Goal: Information Seeking & Learning: Check status

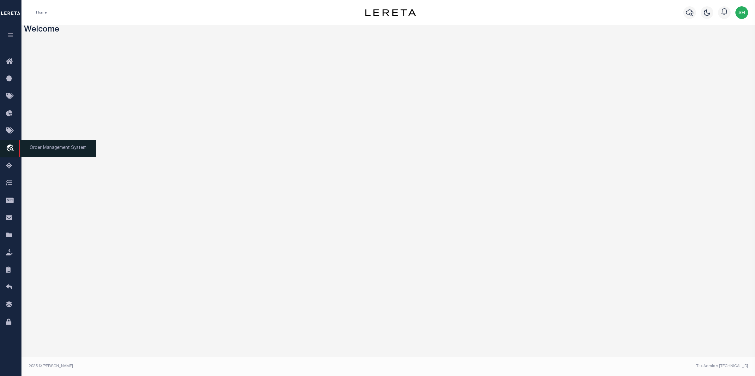
click at [14, 148] on icon "travel_explore" at bounding box center [11, 149] width 10 height 8
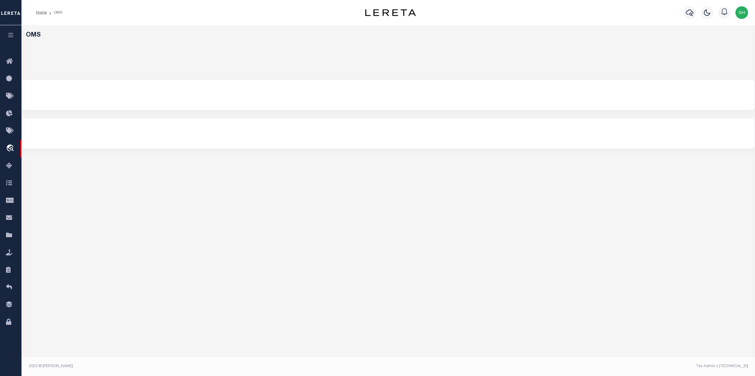
select select "200"
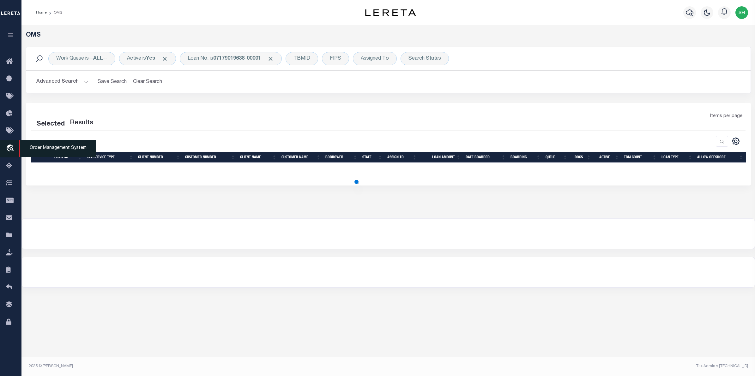
select select "200"
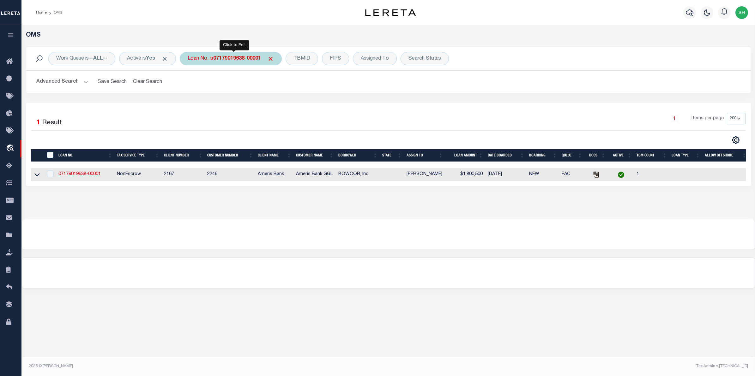
click at [223, 58] on b "07179019638-00001" at bounding box center [237, 58] width 48 height 5
type input "64287005690"
click at [277, 106] on input "Apply" at bounding box center [271, 103] width 19 height 10
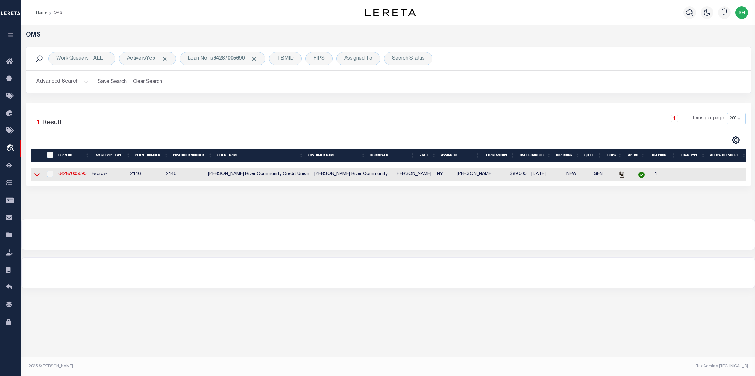
click at [36, 176] on icon at bounding box center [36, 174] width 5 height 7
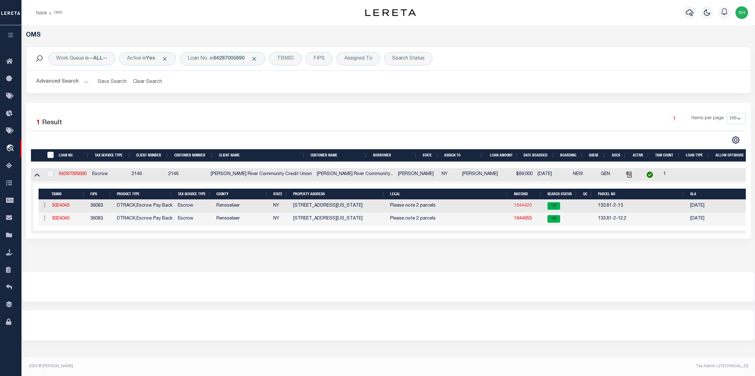
click at [528, 208] on link "1644420" at bounding box center [523, 206] width 18 height 4
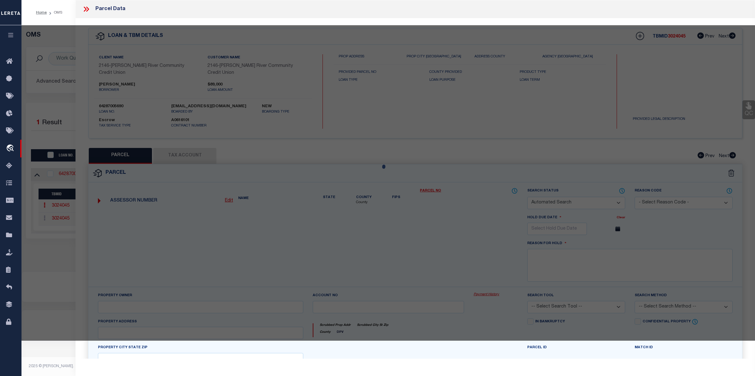
checkbox input "false"
select select "CP"
type input "MALMSTROM JENNIFER L"
select select
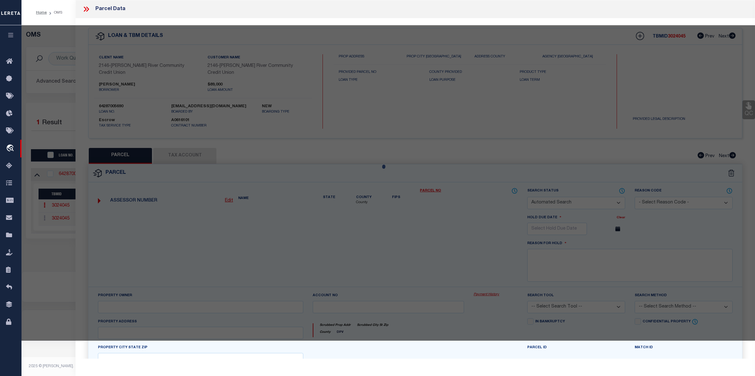
type input "1013 WASHINGTON AVE"
checkbox input "false"
type input "RENSSELAER NY 12144"
type textarea "ACRE 0.12"
type textarea "Completed as per given text legal."
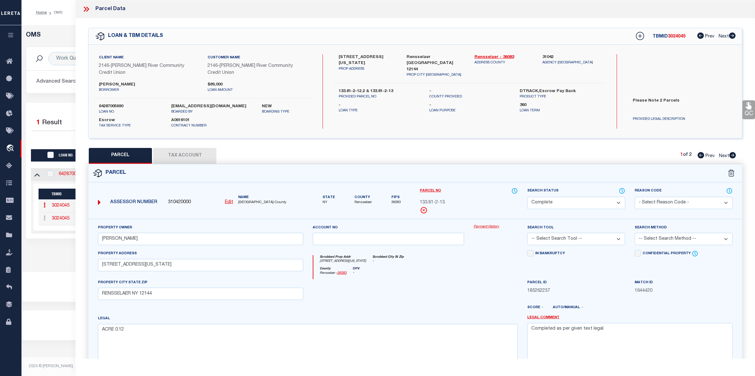
click at [484, 225] on link "Payment History" at bounding box center [495, 227] width 44 height 5
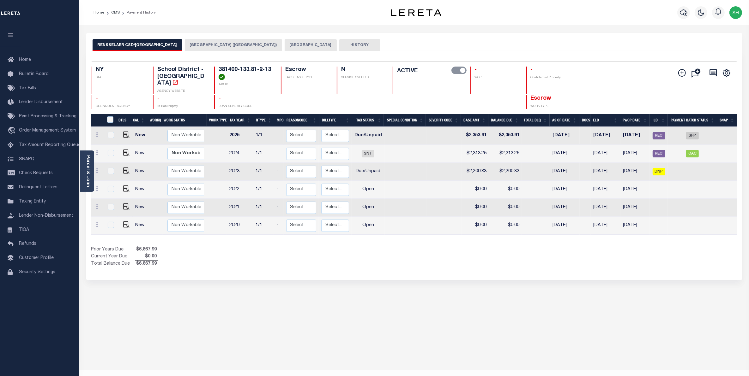
click at [255, 42] on button "RENSSELAER CITY (RENSSELAER COUNTY)" at bounding box center [233, 45] width 97 height 12
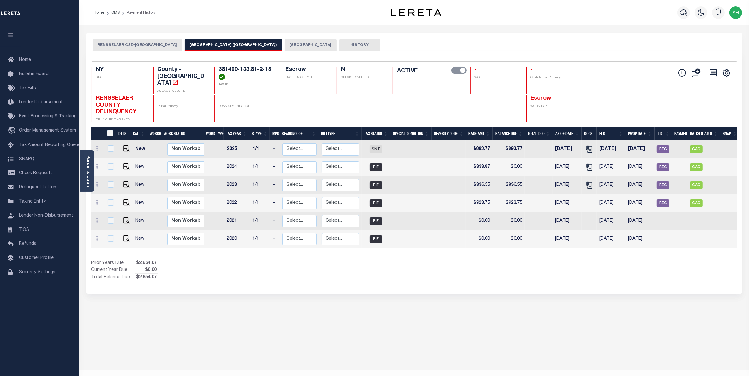
click at [285, 43] on button "RENSSELAER CITY" at bounding box center [311, 45] width 52 height 12
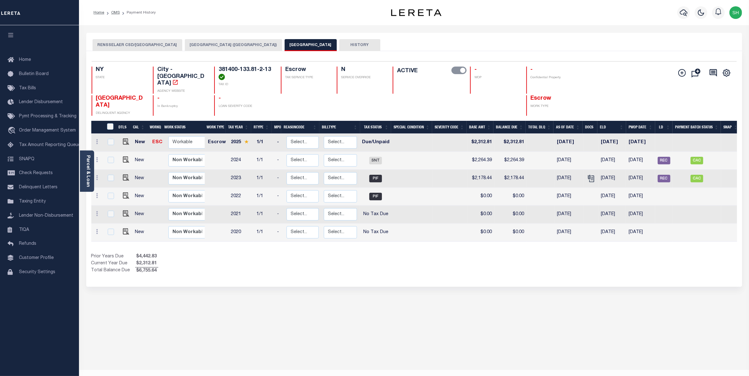
click at [137, 43] on button "RENSSELAER CSD/RENSSELAER CITY" at bounding box center [138, 45] width 90 height 12
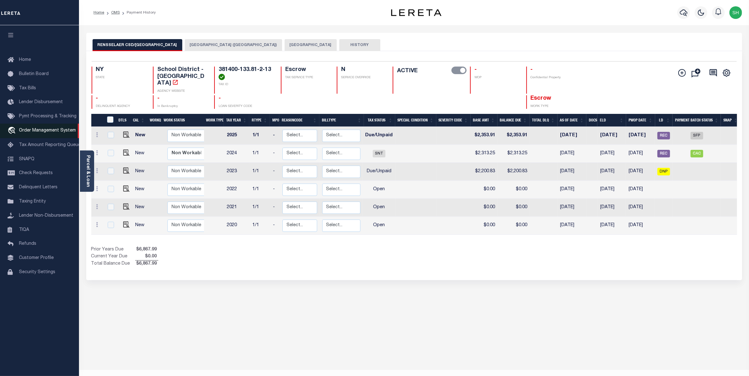
click at [32, 133] on span "Order Management System" at bounding box center [47, 131] width 57 height 4
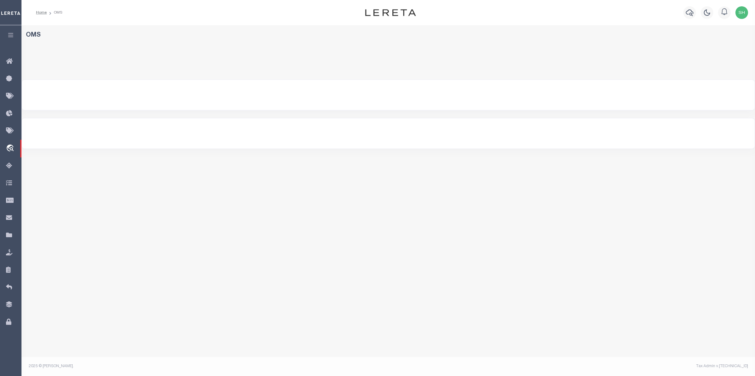
select select "200"
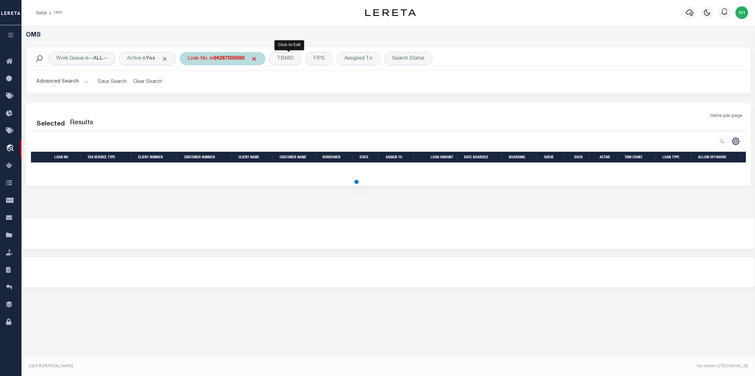
select select "200"
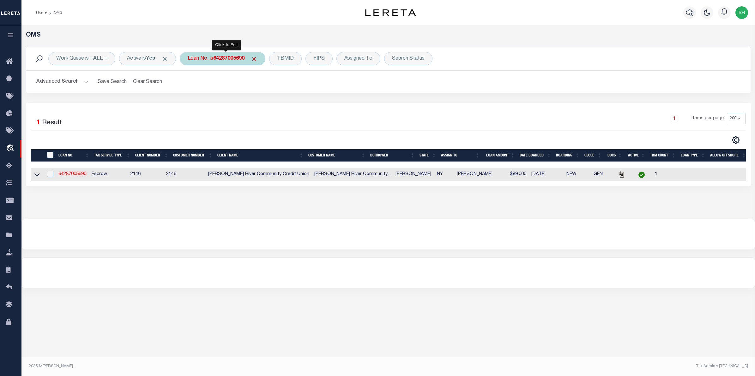
click at [230, 57] on b "64287005690" at bounding box center [228, 58] width 31 height 5
type input "13461"
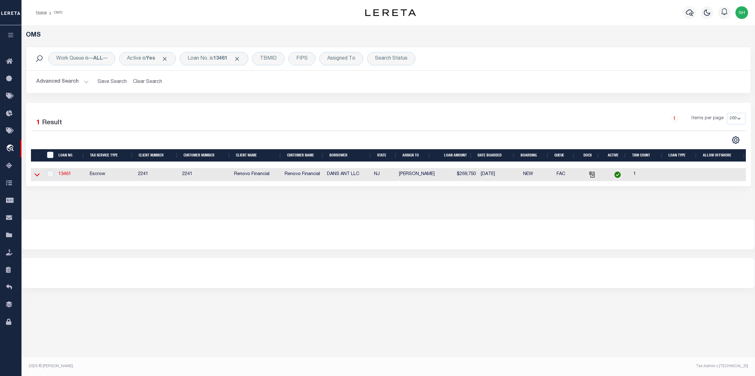
click at [37, 176] on icon at bounding box center [36, 174] width 5 height 7
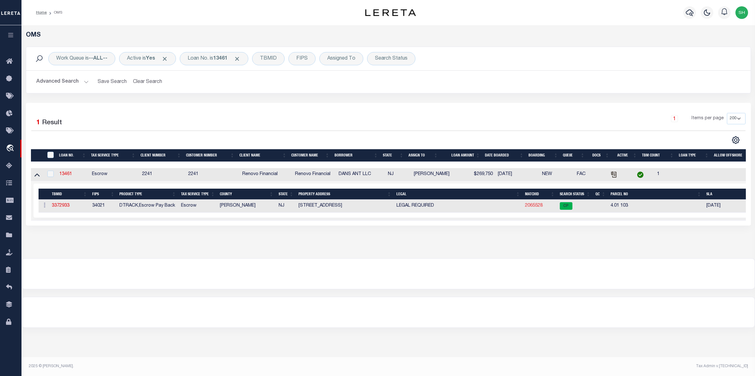
click at [531, 207] on link "2065528" at bounding box center [534, 206] width 18 height 4
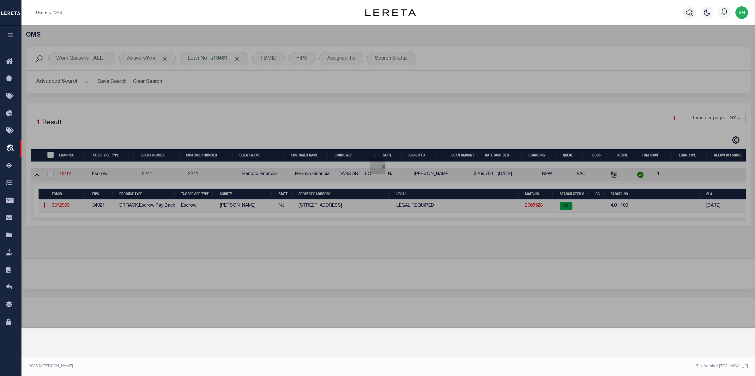
checkbox input "false"
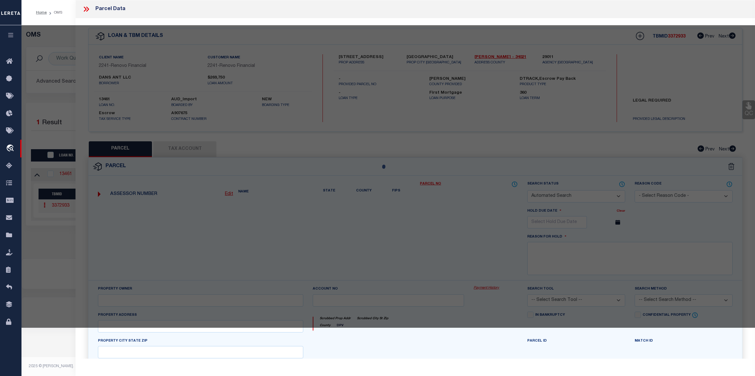
select select "CP"
type input "DAN ANT LLC"
select select
type input "20 DEVON COURT"
checkbox input "false"
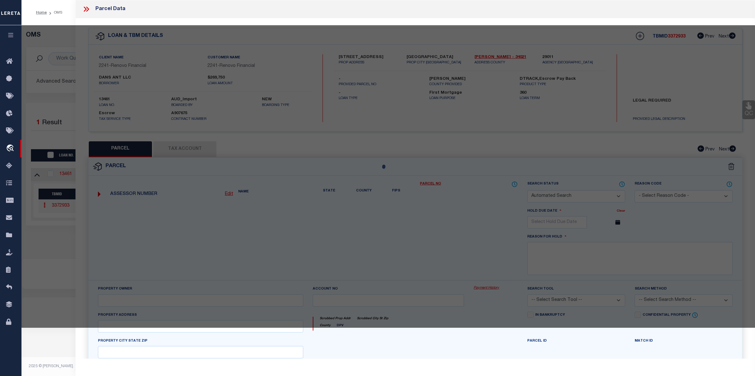
type input "[GEOGRAPHIC_DATA]"
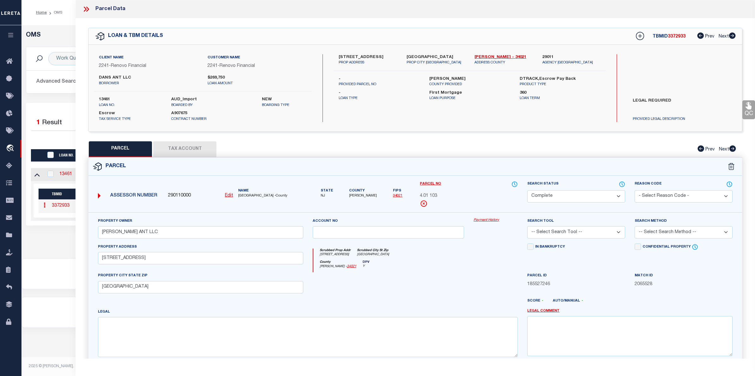
click at [483, 220] on link "Payment History" at bounding box center [495, 220] width 44 height 5
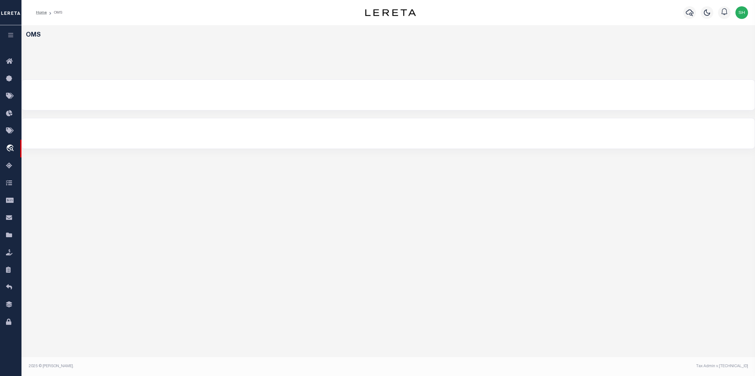
select select "200"
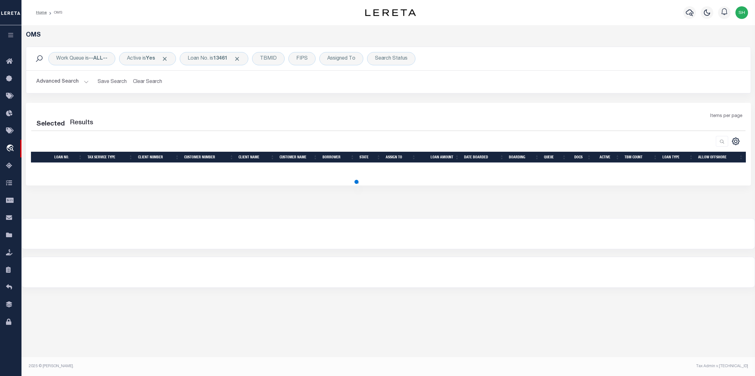
select select "200"
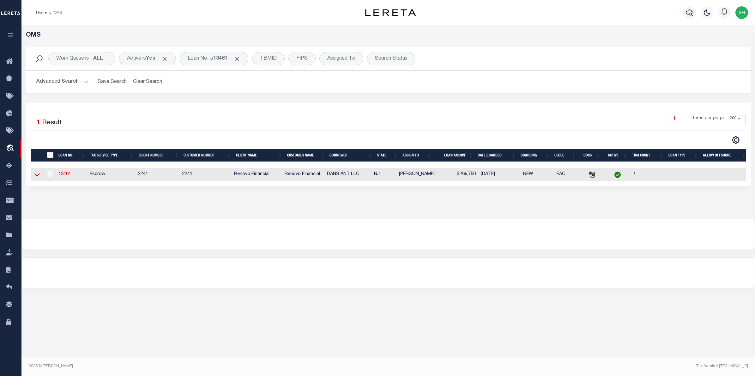
click at [38, 176] on icon at bounding box center [36, 175] width 5 height 3
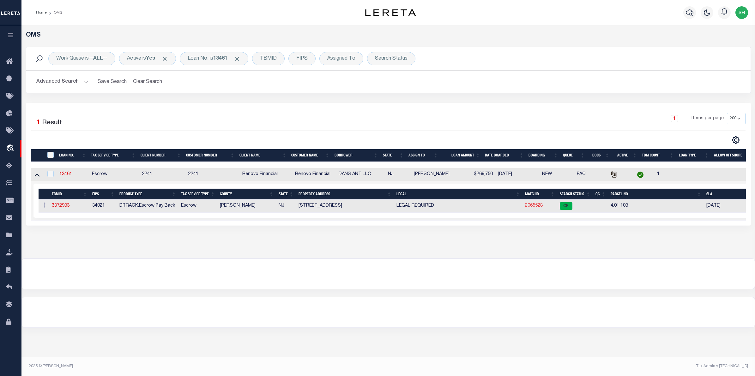
click at [539, 208] on link "2065528" at bounding box center [534, 206] width 18 height 4
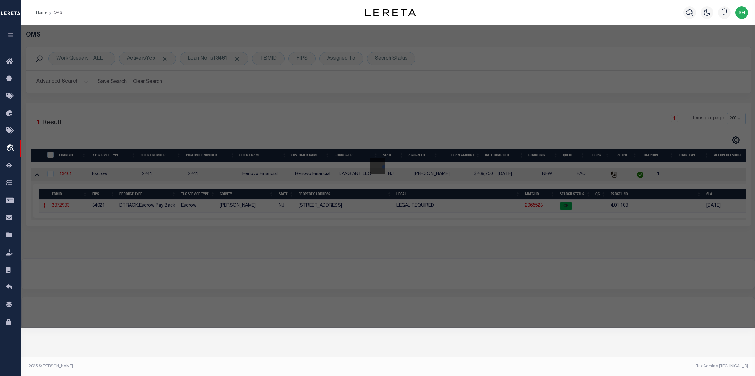
select select "AS"
checkbox input "false"
select select "CP"
type input "DAN ANT LLC"
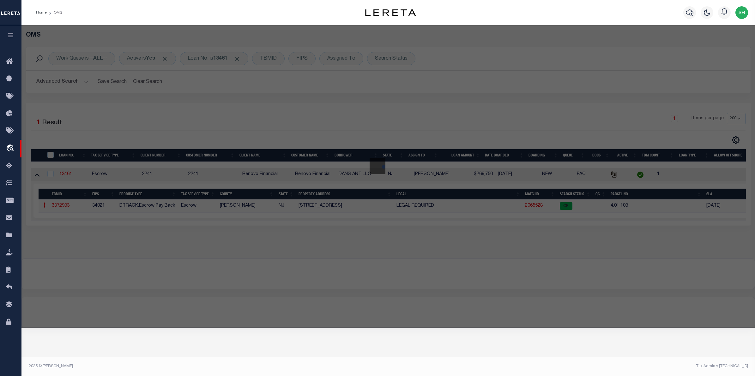
select select
type input "20 DEVON COURT"
checkbox input "false"
type input "Trenton, NJ 08691"
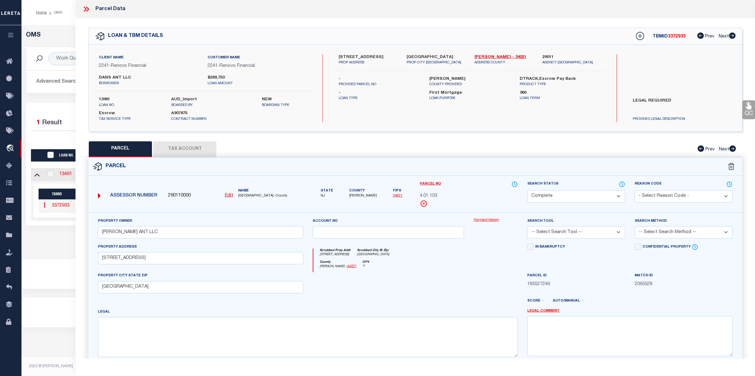
click at [497, 222] on link "Payment History" at bounding box center [495, 220] width 44 height 5
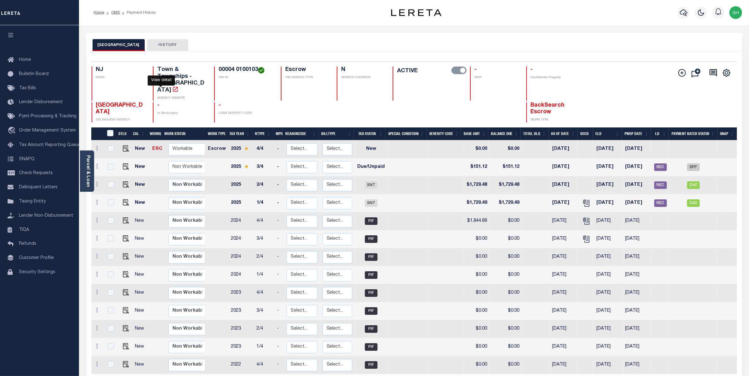
click at [173, 87] on icon "" at bounding box center [175, 89] width 5 height 5
click at [89, 164] on link "Parcel & Loan" at bounding box center [88, 171] width 4 height 32
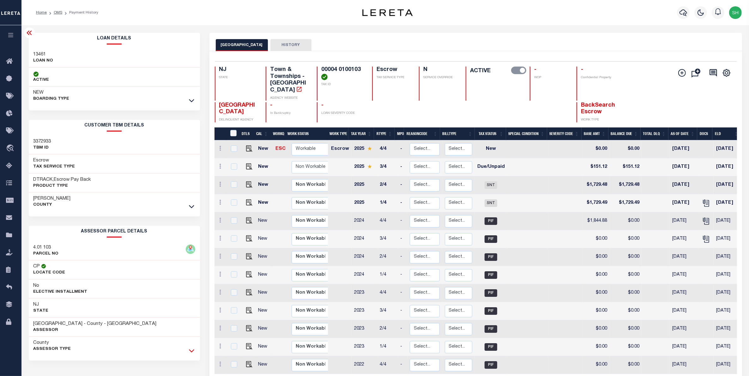
click at [194, 351] on link at bounding box center [191, 351] width 7 height 4
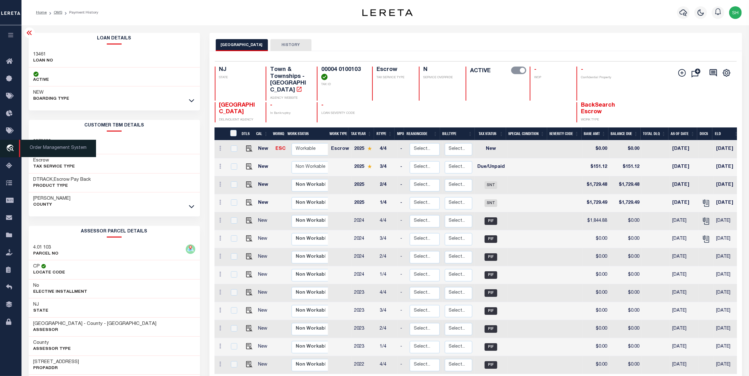
click at [8, 150] on icon "travel_explore" at bounding box center [11, 149] width 10 height 8
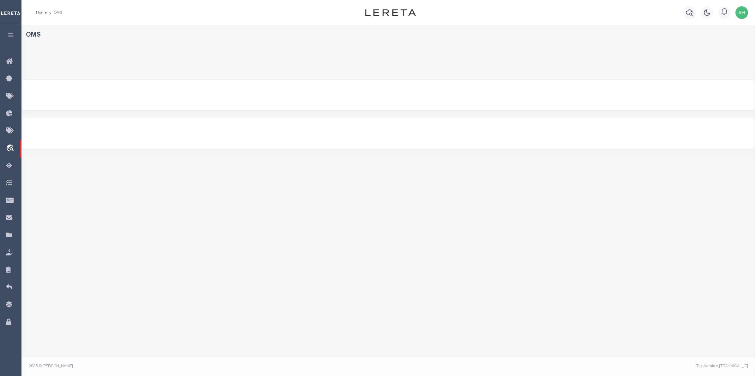
select select "200"
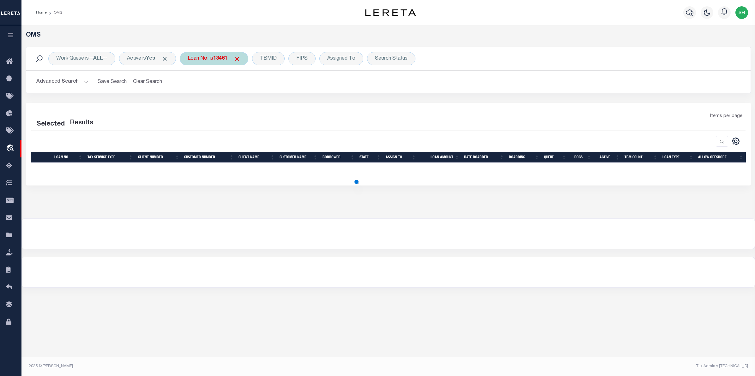
select select "200"
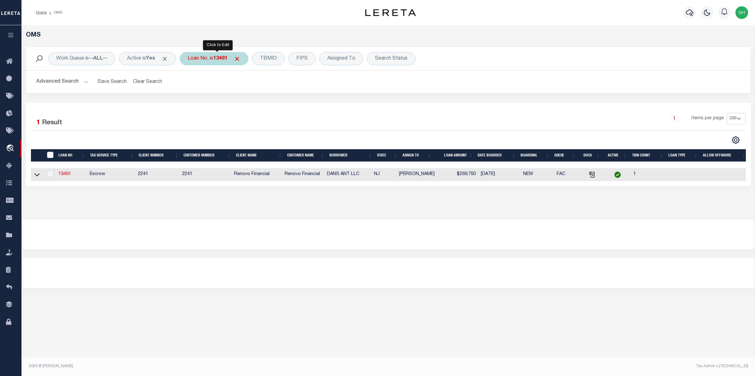
click at [226, 60] on b "13461" at bounding box center [220, 58] width 14 height 5
type input "64287005690"
click at [272, 106] on input "Apply" at bounding box center [271, 103] width 19 height 10
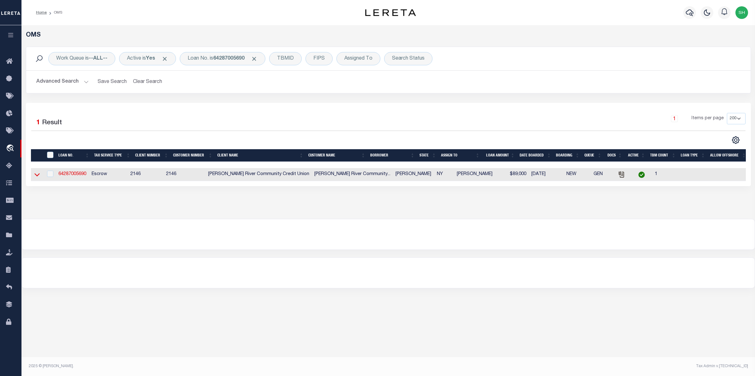
click at [36, 174] on icon at bounding box center [36, 174] width 5 height 7
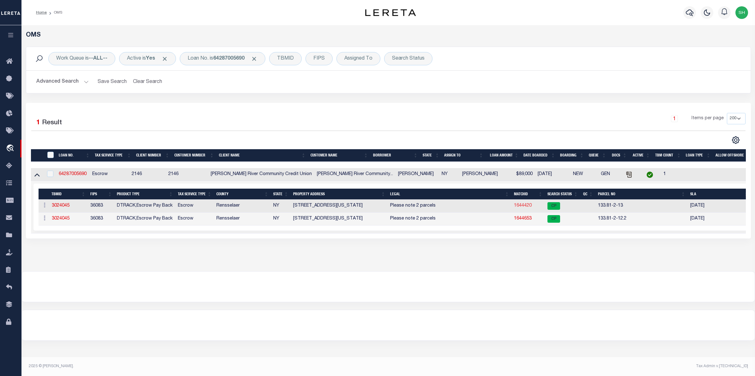
click at [525, 208] on link "1644420" at bounding box center [523, 206] width 18 height 4
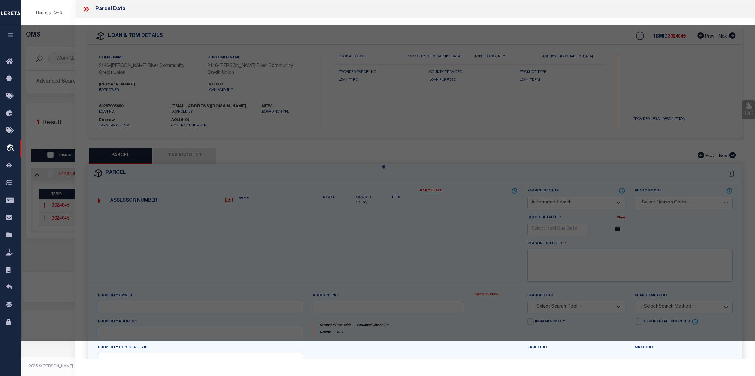
checkbox input "false"
select select "CP"
type input "MALMSTROM JENNIFER L"
select select
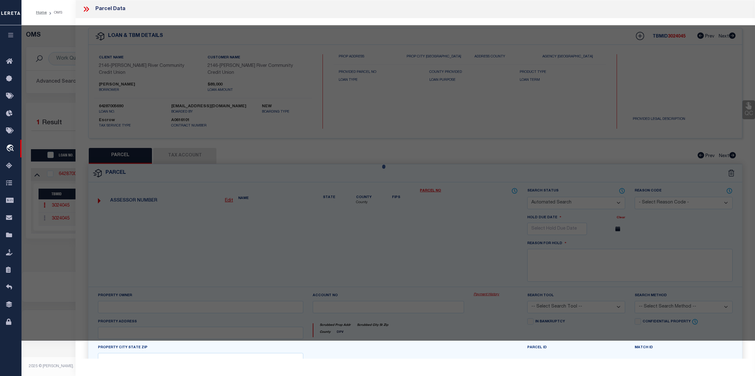
type input "1013 WASHINGTON AVE"
checkbox input "false"
type input "RENSSELAER NY 12144"
type textarea "ACRE 0.12"
type textarea "Completed as per given text legal."
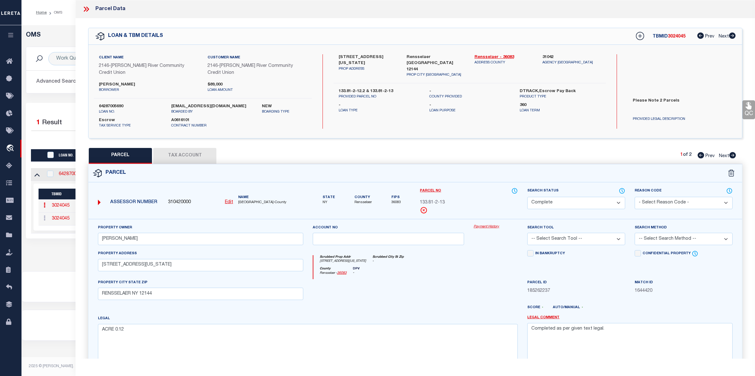
click at [488, 225] on link "Payment History" at bounding box center [495, 227] width 44 height 5
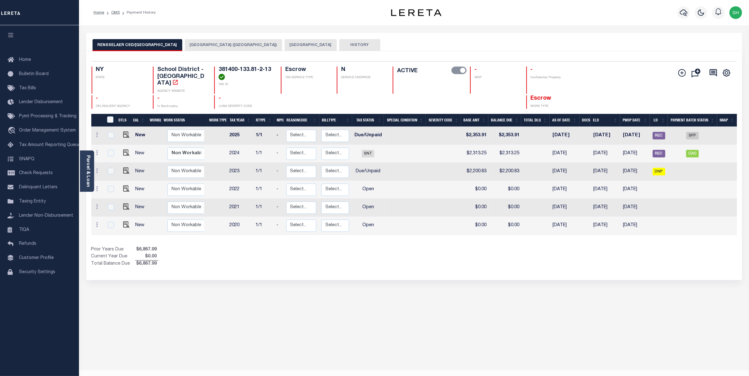
click at [250, 49] on button "[GEOGRAPHIC_DATA] ([GEOGRAPHIC_DATA])" at bounding box center [233, 45] width 97 height 12
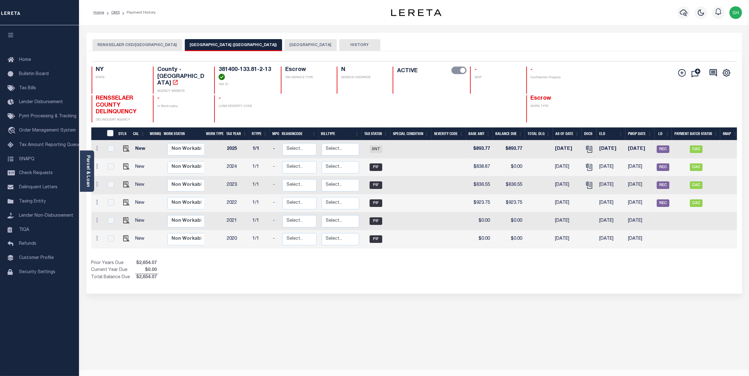
click at [297, 46] on button "[GEOGRAPHIC_DATA]" at bounding box center [311, 45] width 52 height 12
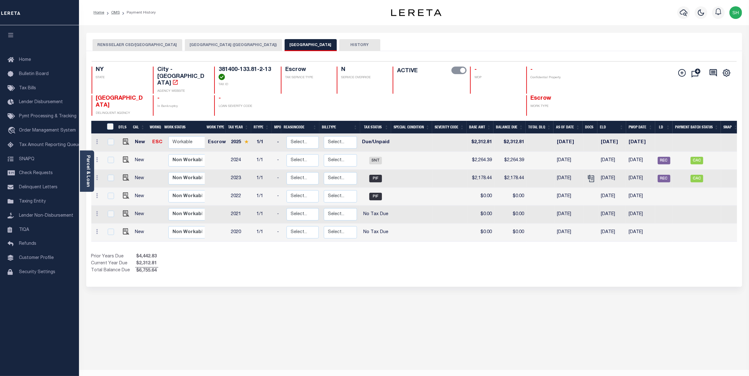
click at [145, 41] on button "RENSSELAER CSD/[GEOGRAPHIC_DATA]" at bounding box center [138, 45] width 90 height 12
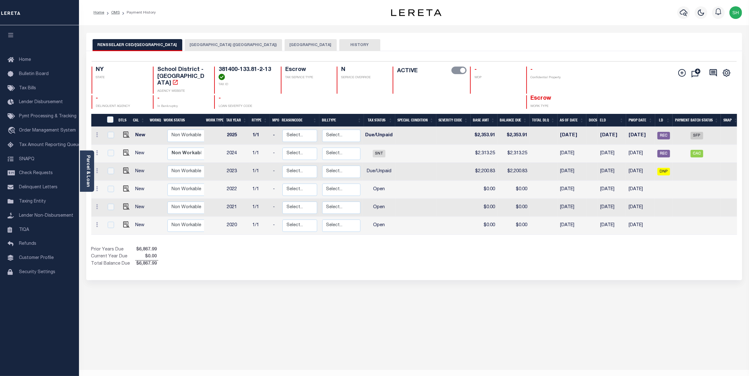
click at [307, 46] on button "[GEOGRAPHIC_DATA]" at bounding box center [311, 45] width 52 height 12
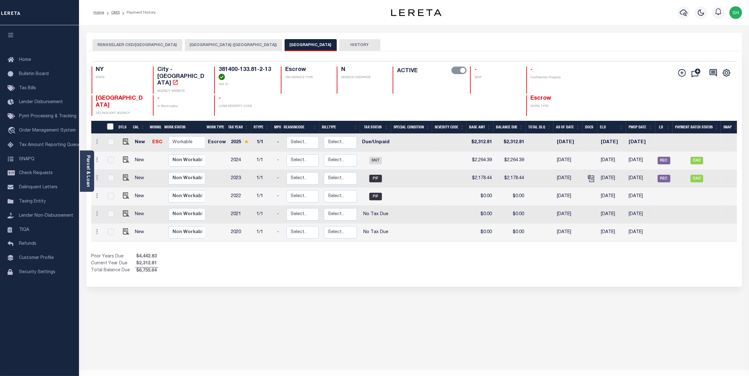
click at [248, 46] on button "[GEOGRAPHIC_DATA] ([GEOGRAPHIC_DATA])" at bounding box center [233, 45] width 97 height 12
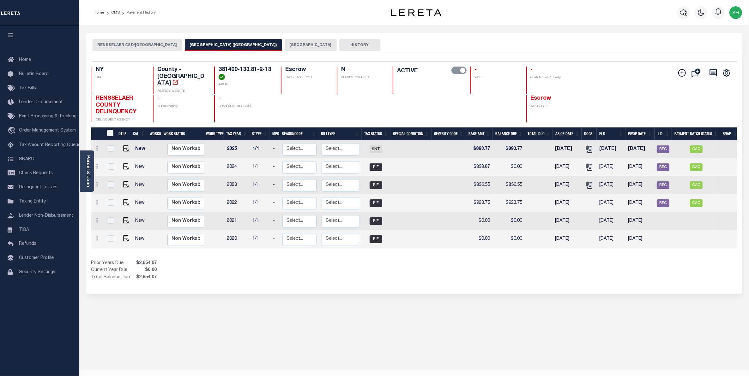
click at [147, 44] on button "RENSSELAER CSD/[GEOGRAPHIC_DATA]" at bounding box center [138, 45] width 90 height 12
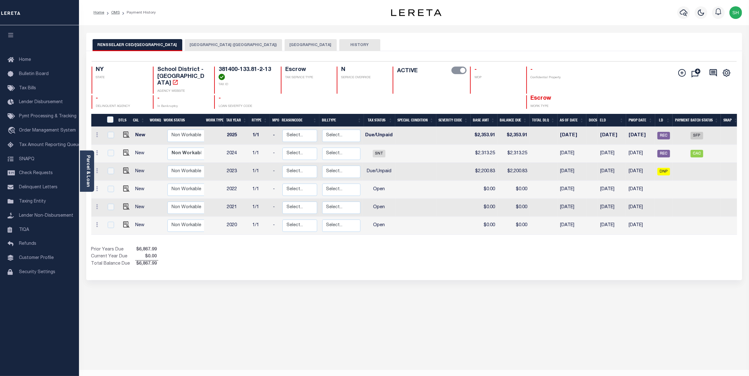
click at [202, 44] on button "[GEOGRAPHIC_DATA] ([GEOGRAPHIC_DATA])" at bounding box center [233, 45] width 97 height 12
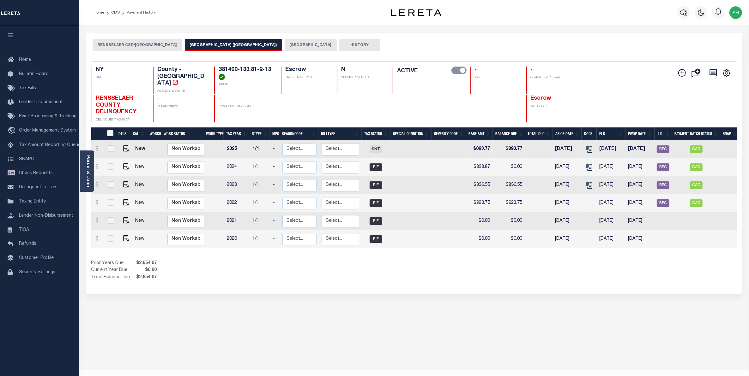
click at [285, 45] on button "[GEOGRAPHIC_DATA]" at bounding box center [311, 45] width 52 height 12
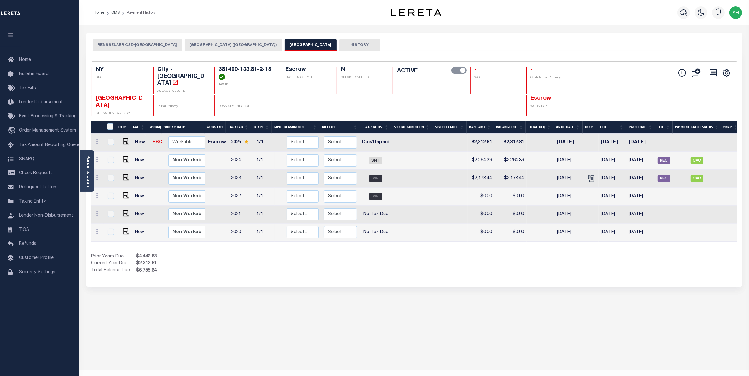
click at [149, 44] on button "RENSSELAER CSD/[GEOGRAPHIC_DATA]" at bounding box center [138, 45] width 90 height 12
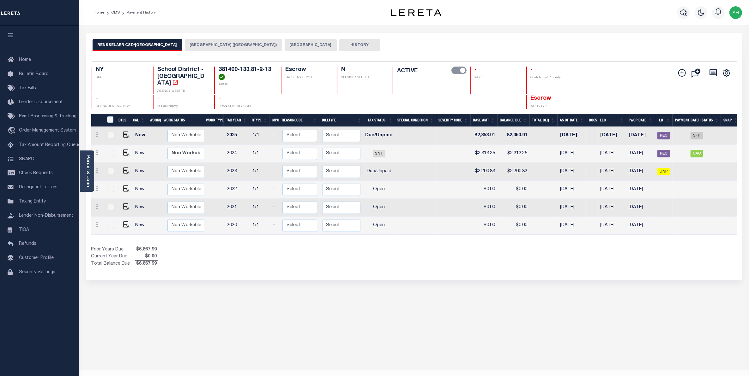
click at [285, 45] on button "[GEOGRAPHIC_DATA]" at bounding box center [311, 45] width 52 height 12
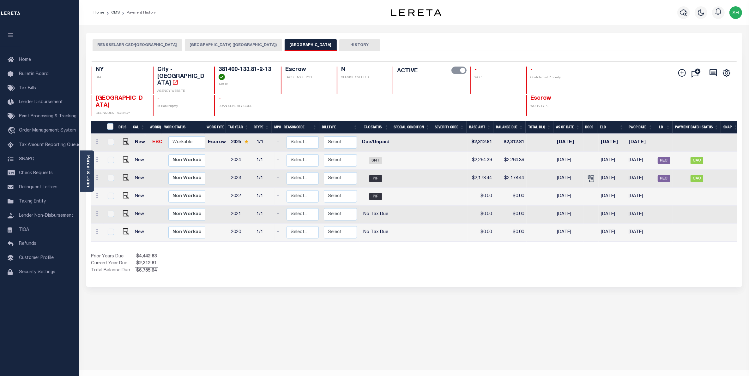
click at [149, 47] on button "RENSSELAER CSD/[GEOGRAPHIC_DATA]" at bounding box center [138, 45] width 90 height 12
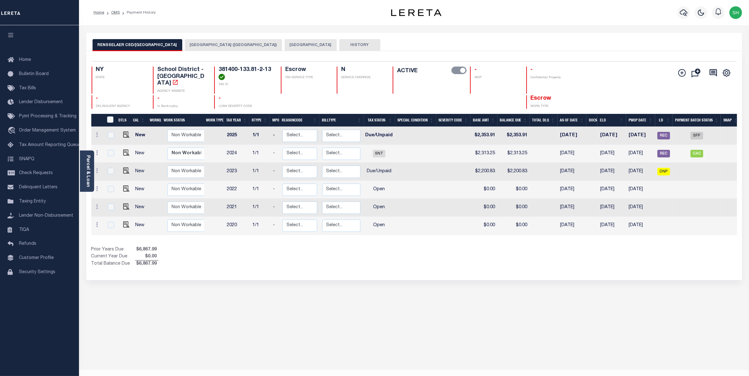
click at [364, 24] on div "Home OMS Payment History Profile" at bounding box center [414, 12] width 670 height 25
click at [294, 45] on button "[GEOGRAPHIC_DATA]" at bounding box center [311, 45] width 52 height 12
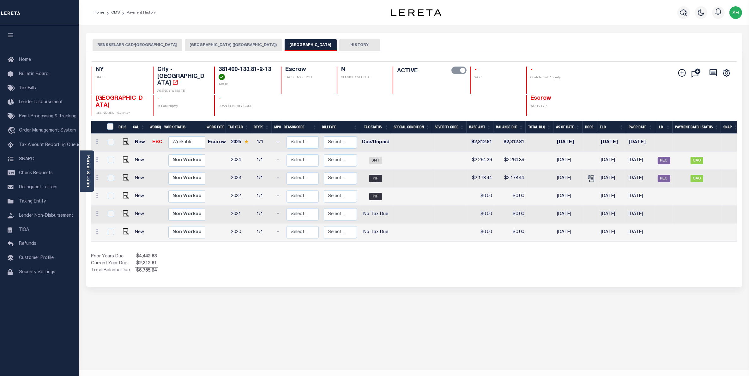
click at [122, 46] on button "RENSSELAER CSD/[GEOGRAPHIC_DATA]" at bounding box center [138, 45] width 90 height 12
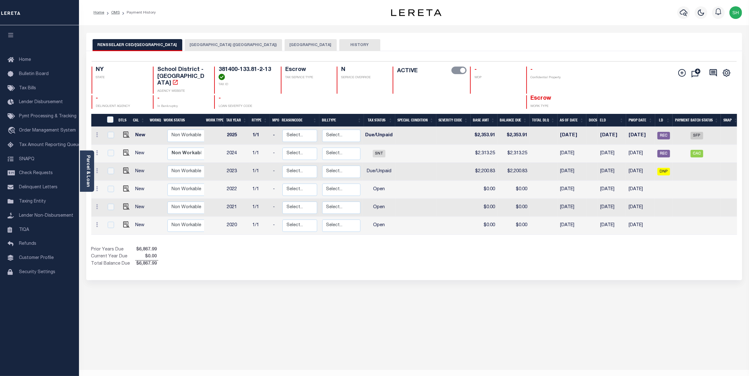
click at [157, 43] on button "RENSSELAER CSD/[GEOGRAPHIC_DATA]" at bounding box center [138, 45] width 90 height 12
click at [288, 47] on button "[GEOGRAPHIC_DATA]" at bounding box center [311, 45] width 52 height 12
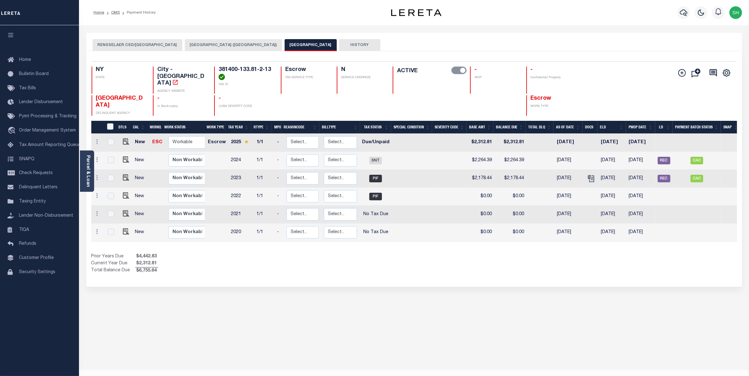
click at [145, 41] on button "RENSSELAER CSD/[GEOGRAPHIC_DATA]" at bounding box center [138, 45] width 90 height 12
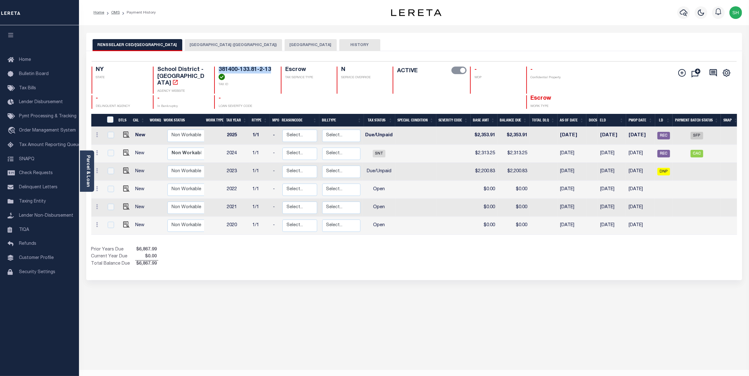
drag, startPoint x: 271, startPoint y: 69, endPoint x: 217, endPoint y: 69, distance: 54.0
click at [217, 69] on div "NY STATE School District - NY AGENCY WEBSITE 381400-133.81-2-13 TAX ID Escrow T…" at bounding box center [360, 80] width 537 height 27
copy h4 "381400-133.81-2-13"
click at [92, 169] on div "Parcel & Loan" at bounding box center [87, 171] width 14 height 41
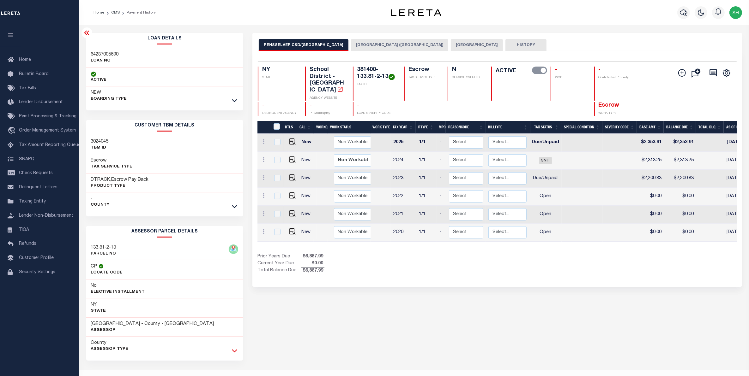
click at [237, 351] on icon at bounding box center [234, 351] width 5 height 3
